Goal: Information Seeking & Learning: Find specific fact

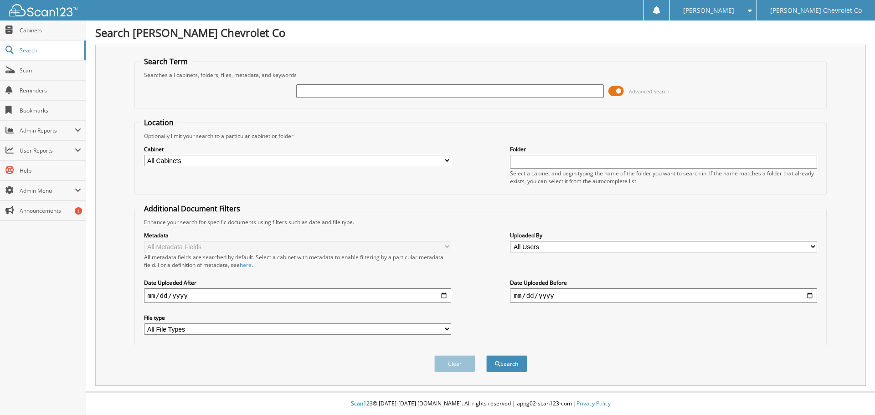
click at [353, 81] on div "Advanced Search" at bounding box center [480, 91] width 682 height 25
click at [347, 94] on input "text" at bounding box center [449, 91] width 307 height 14
paste input "U5409K"
type input "U5409K"
click at [486, 355] on button "Search" at bounding box center [506, 363] width 41 height 17
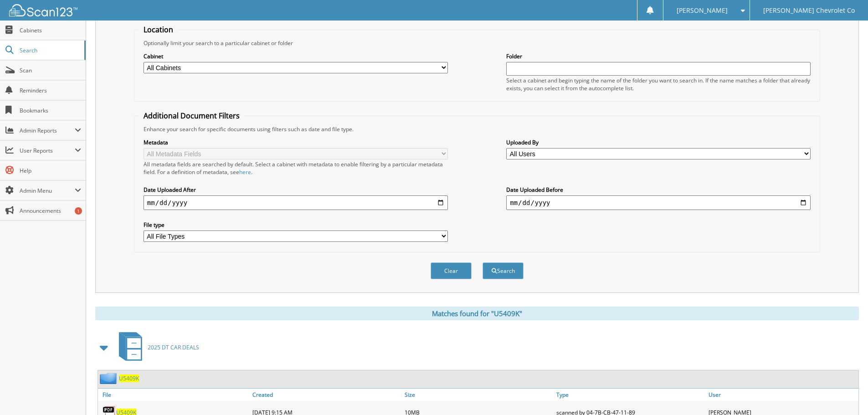
scroll to position [145, 0]
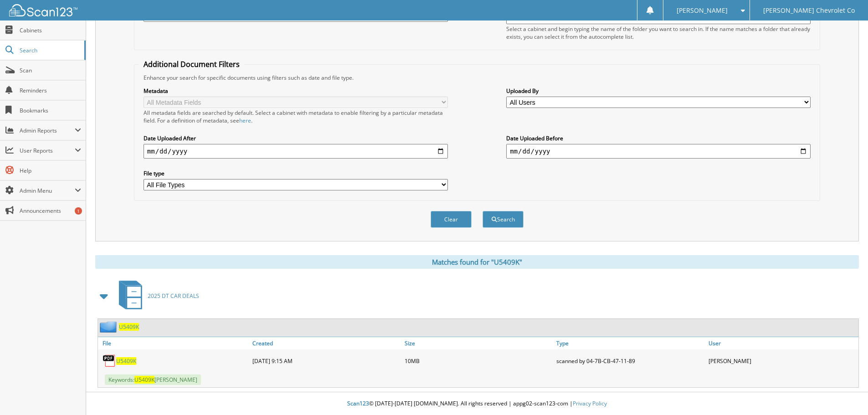
click at [127, 362] on span "U5409K" at bounding box center [126, 361] width 20 height 8
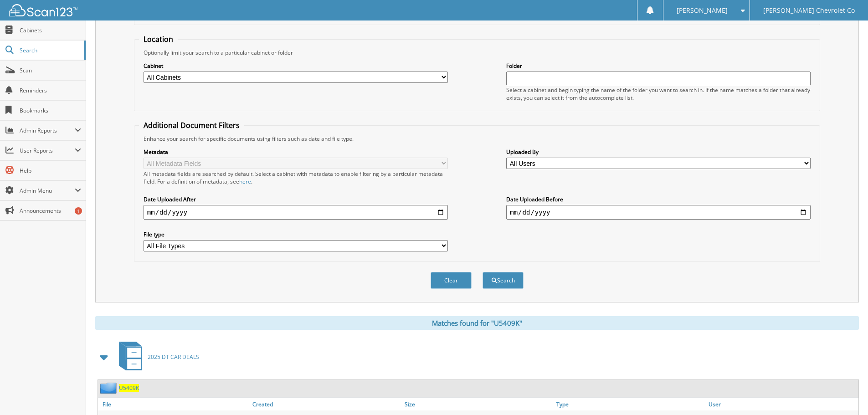
scroll to position [0, 0]
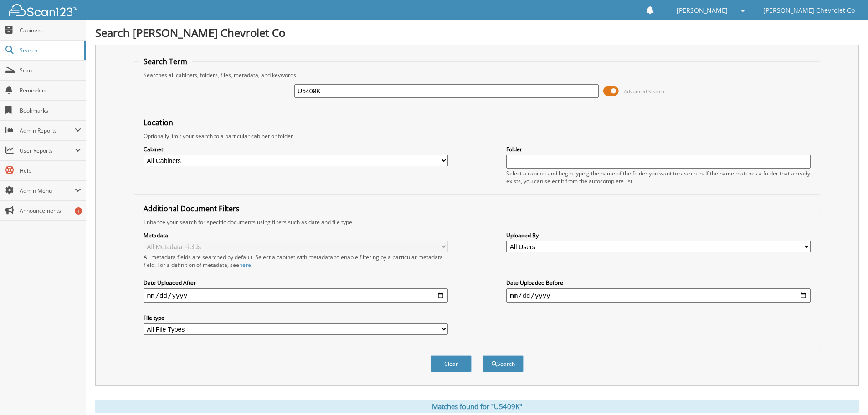
drag, startPoint x: 342, startPoint y: 86, endPoint x: 232, endPoint y: 93, distance: 110.1
click at [232, 93] on div "U5409K Advanced Search" at bounding box center [477, 91] width 676 height 25
type input "cudl"
click at [482, 355] on button "Search" at bounding box center [502, 363] width 41 height 17
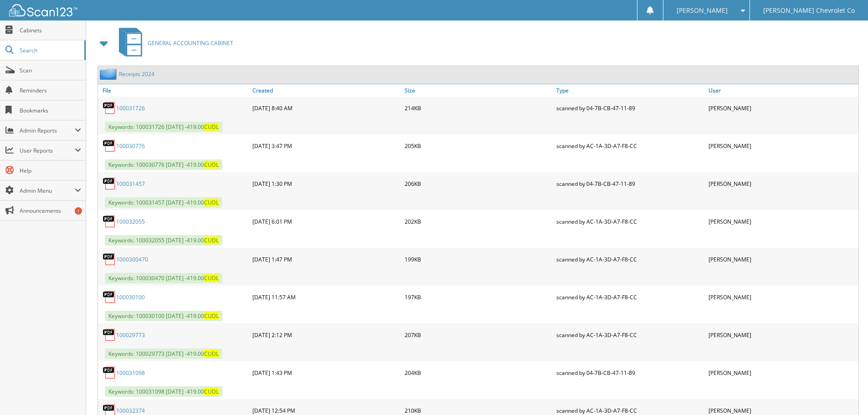
scroll to position [410, 0]
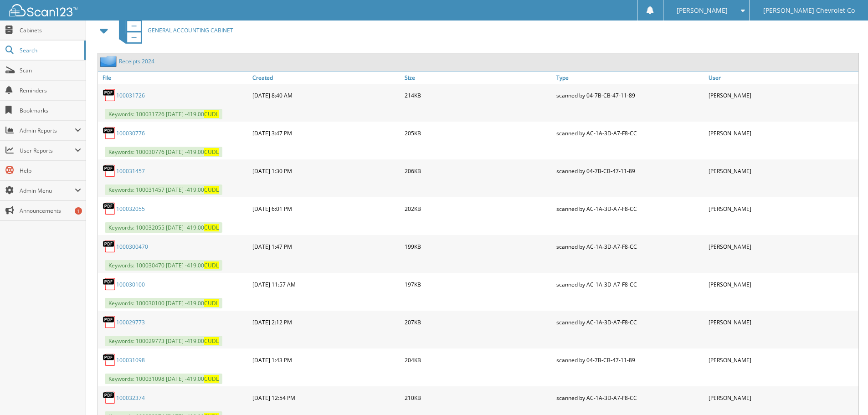
click at [138, 98] on link "100031726" at bounding box center [130, 96] width 29 height 8
click at [48, 29] on span "Cabinets" at bounding box center [50, 30] width 61 height 8
